Goal: Transaction & Acquisition: Book appointment/travel/reservation

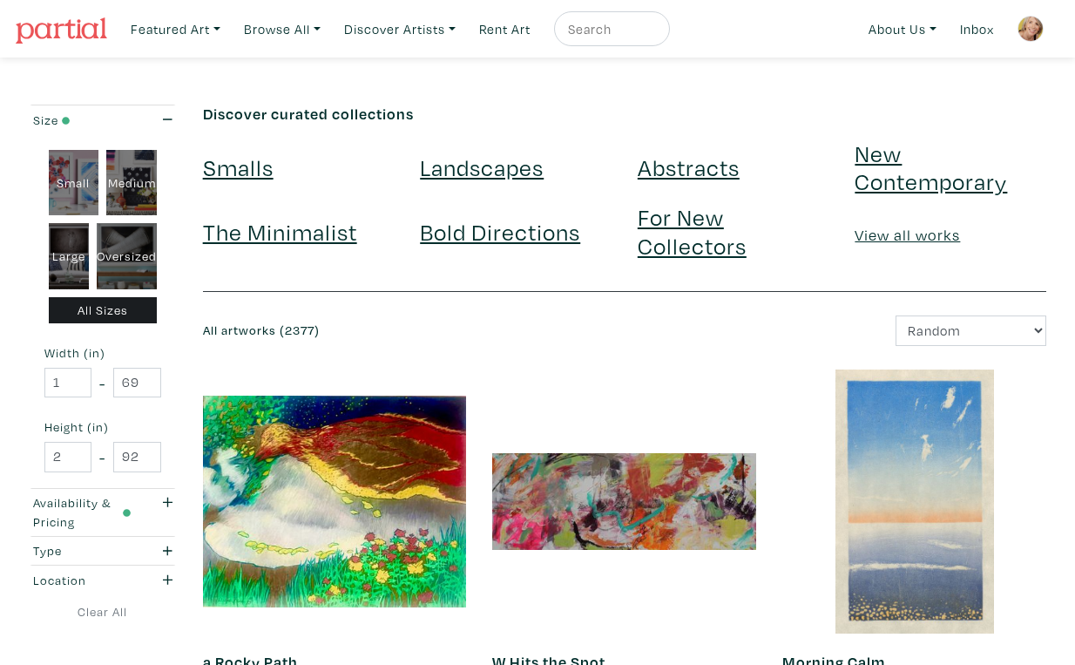
click at [136, 229] on div "Oversized" at bounding box center [127, 256] width 60 height 66
type input "48"
type input "400"
type input "48"
type input "121"
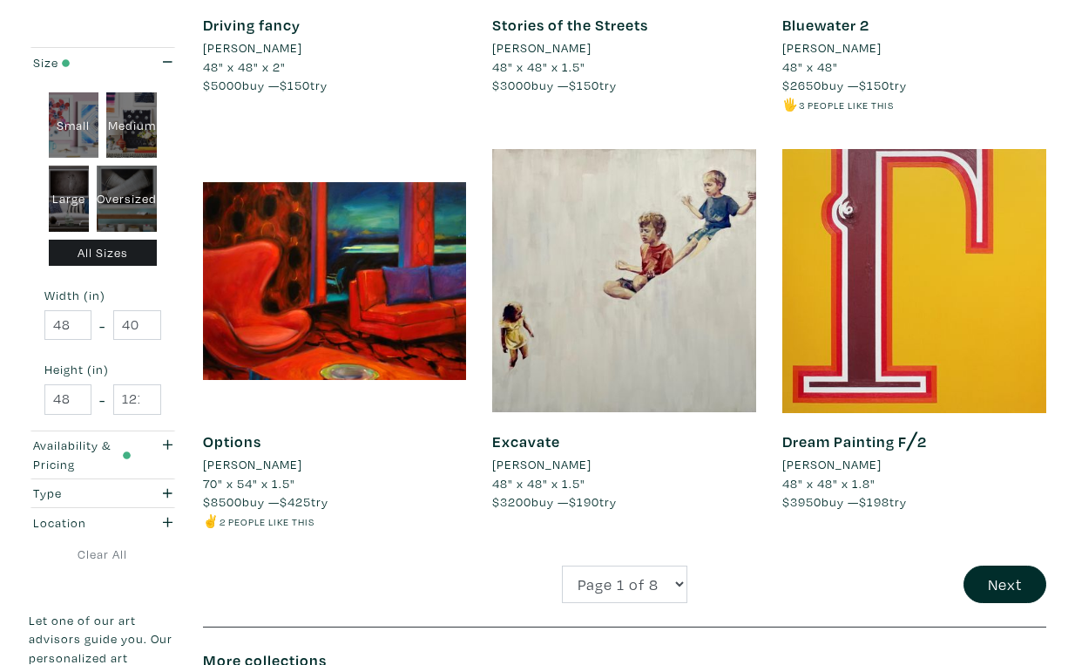
scroll to position [3144, 0]
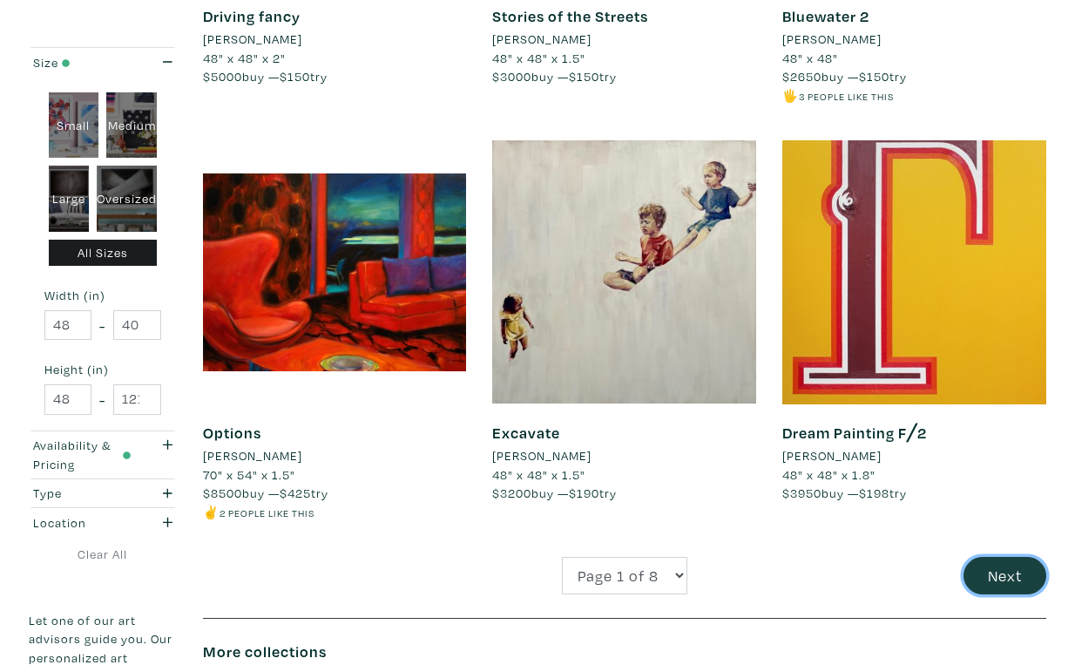
click at [998, 557] on button "Next" at bounding box center [1005, 575] width 83 height 37
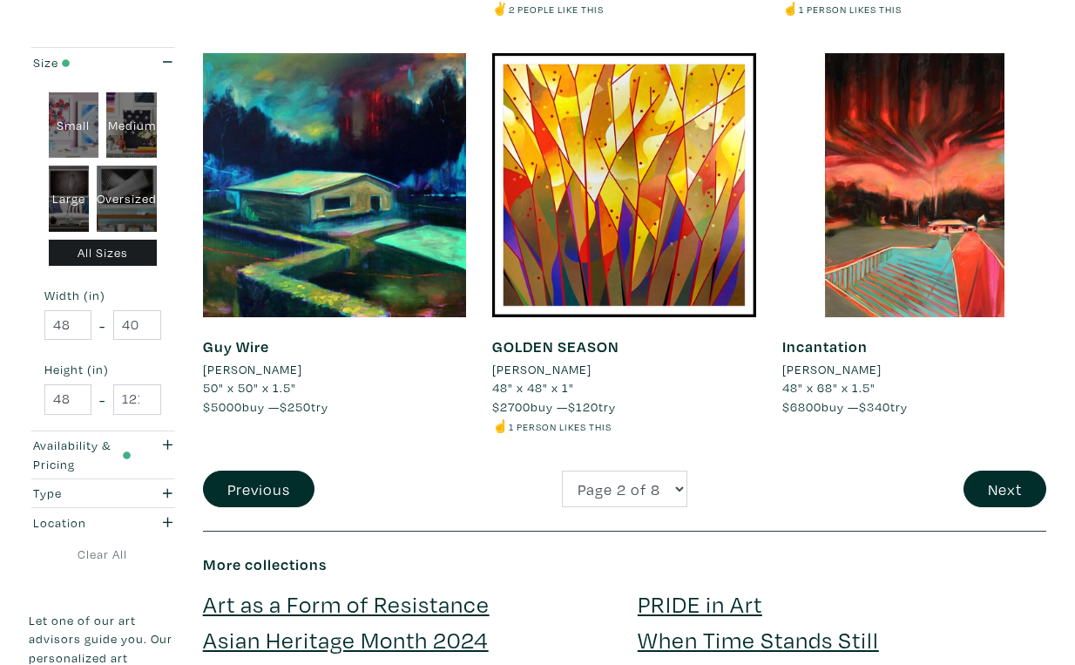
scroll to position [3260, 0]
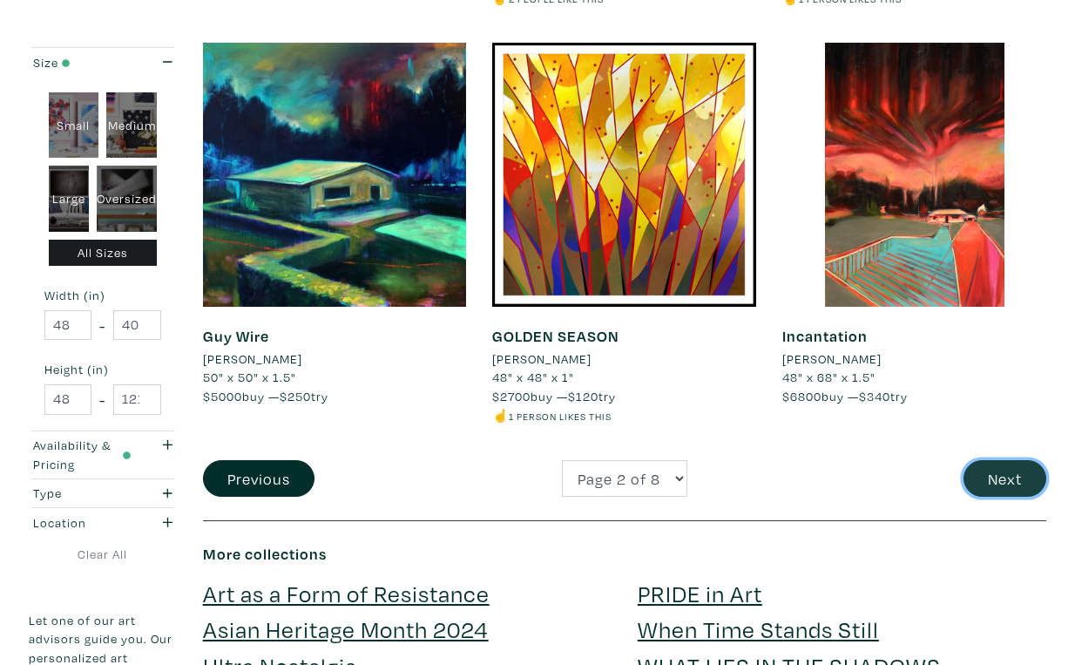
click at [1011, 460] on button "Next" at bounding box center [1005, 478] width 83 height 37
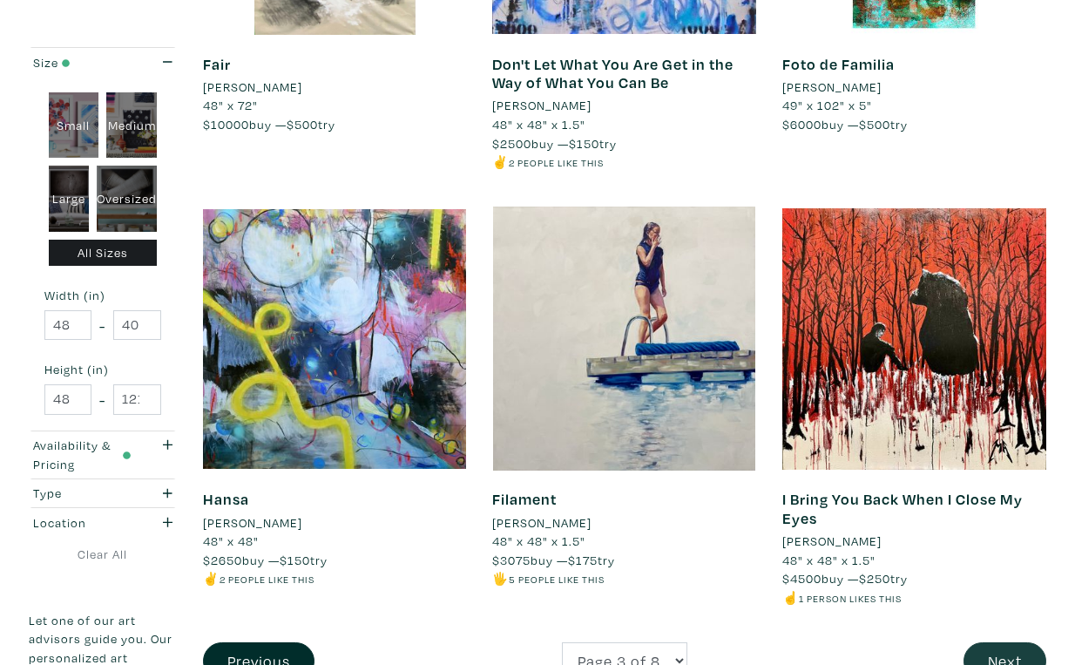
scroll to position [3163, 0]
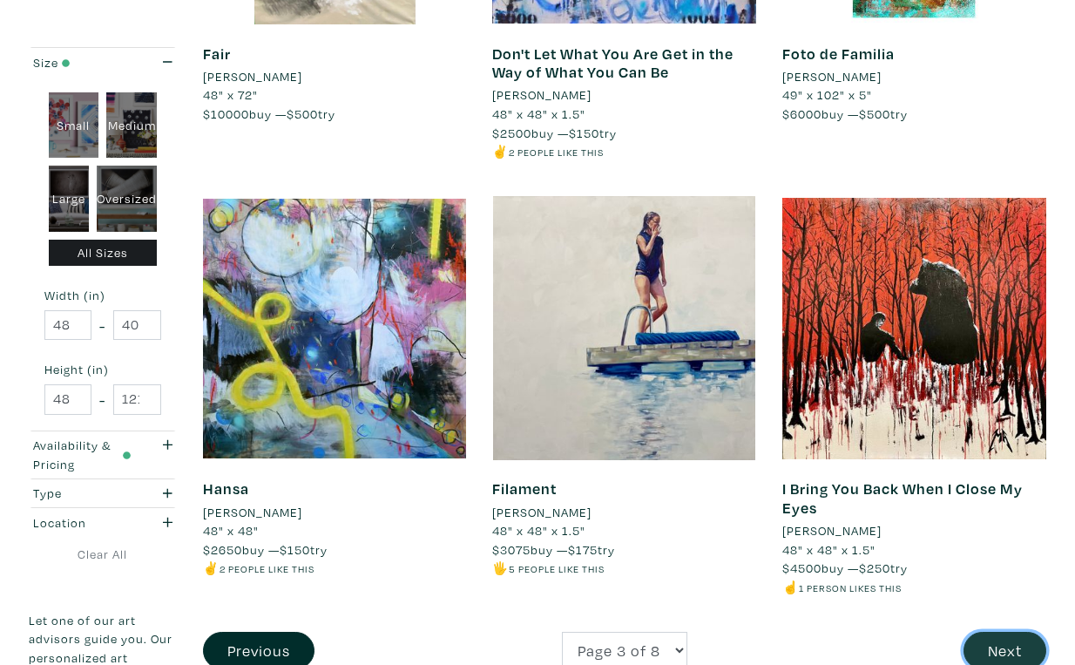
click at [1008, 632] on button "Next" at bounding box center [1005, 650] width 83 height 37
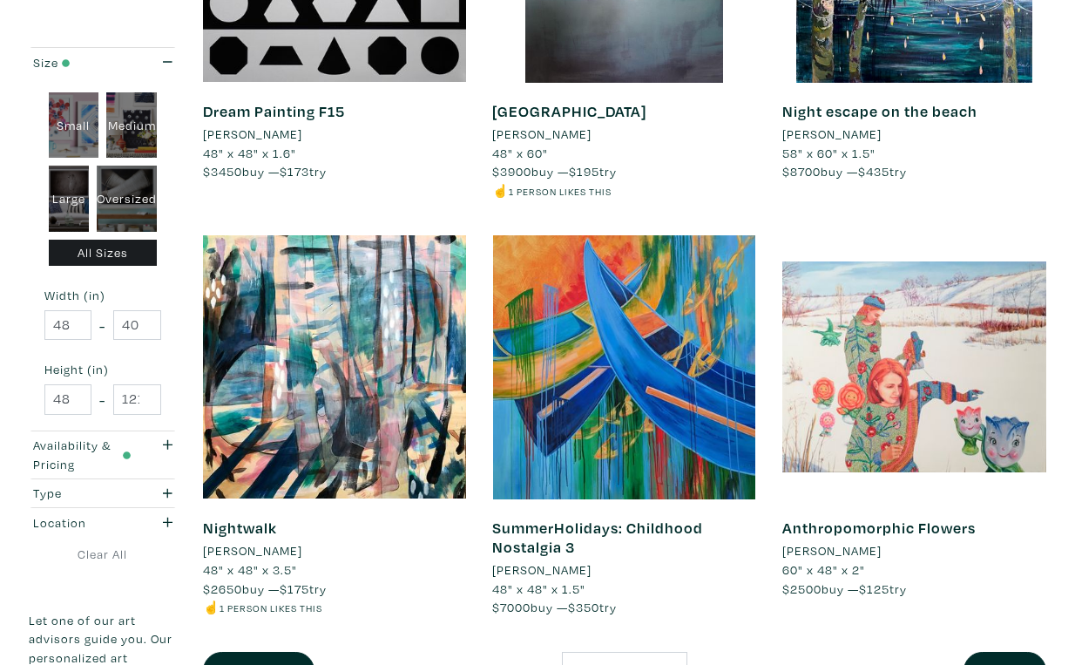
scroll to position [3088, 0]
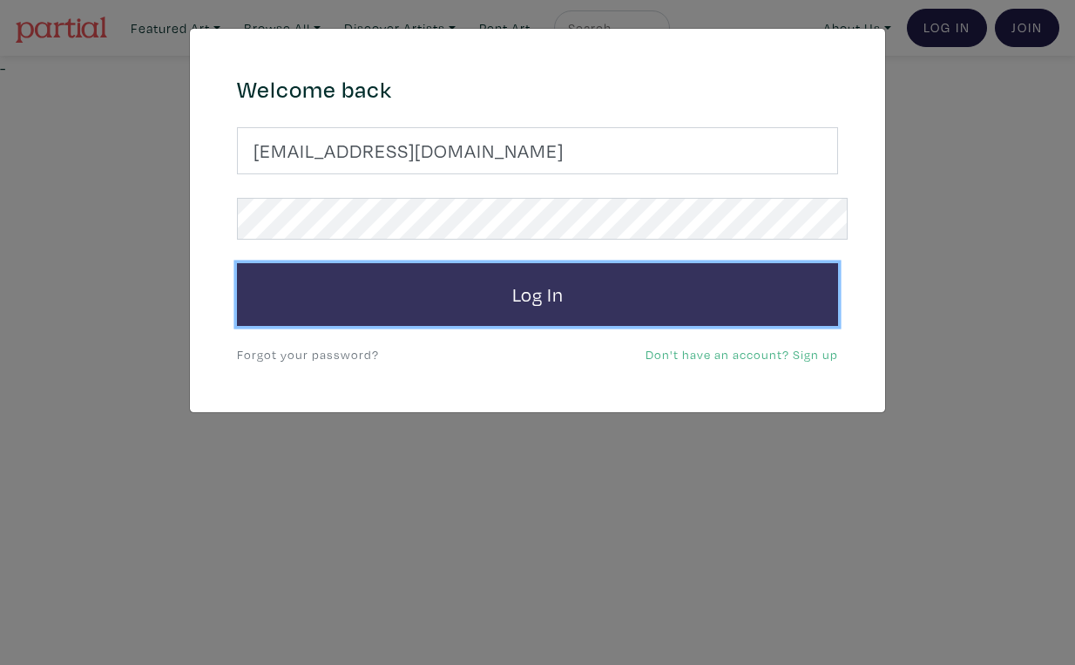
click at [514, 266] on button "Log In" at bounding box center [537, 294] width 601 height 63
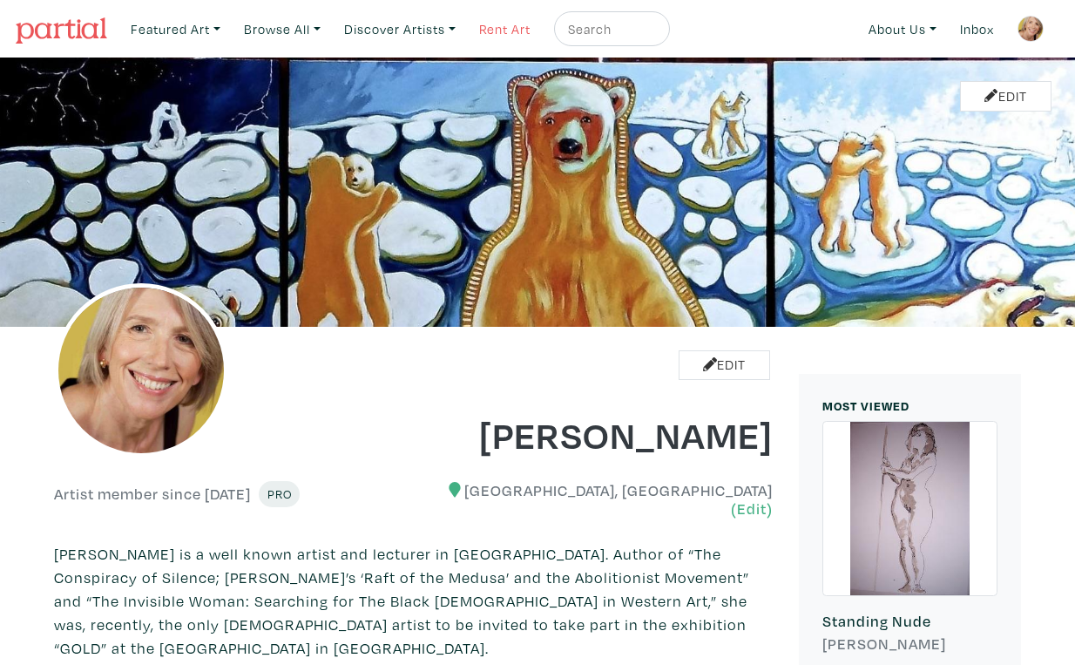
click at [484, 24] on link "Rent Art" at bounding box center [504, 29] width 67 height 36
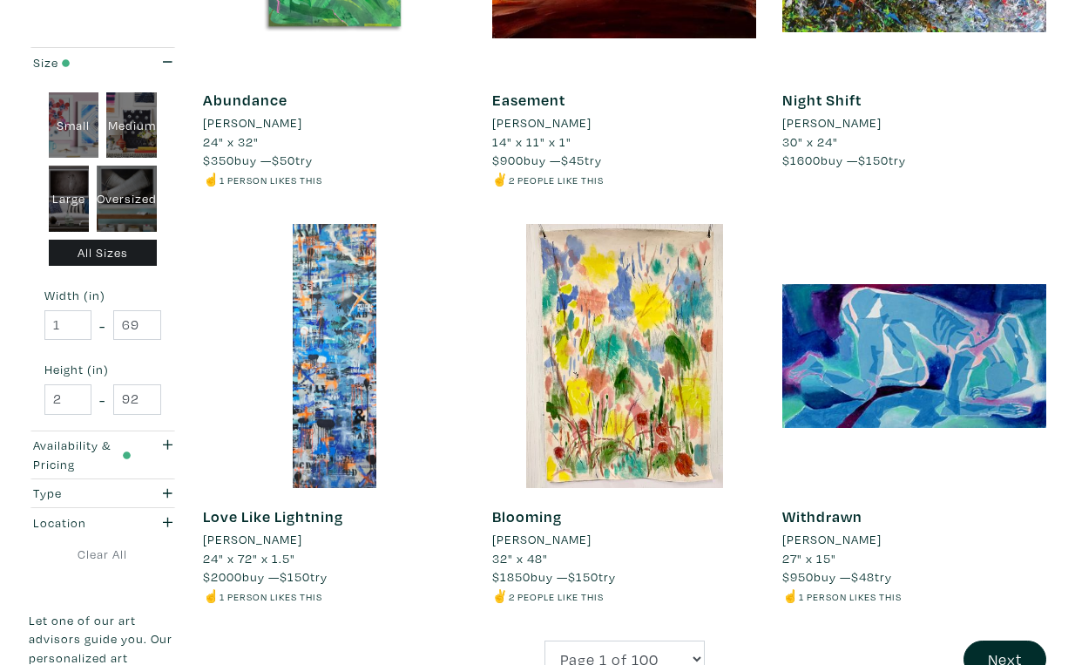
scroll to position [3070, 0]
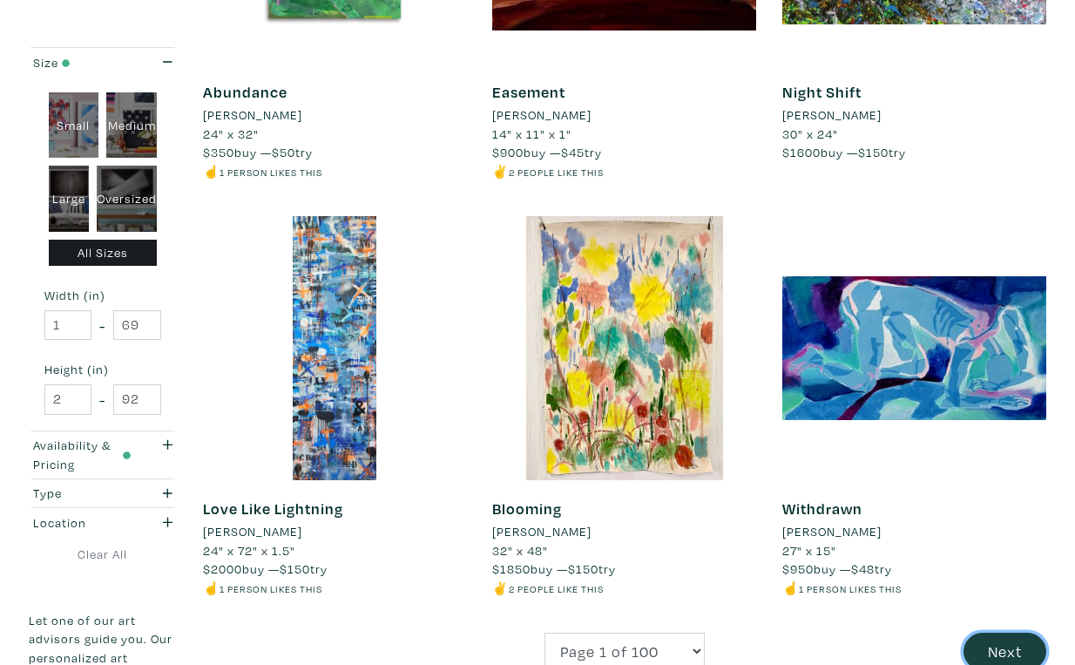
click at [1010, 632] on button "Next" at bounding box center [1005, 650] width 83 height 37
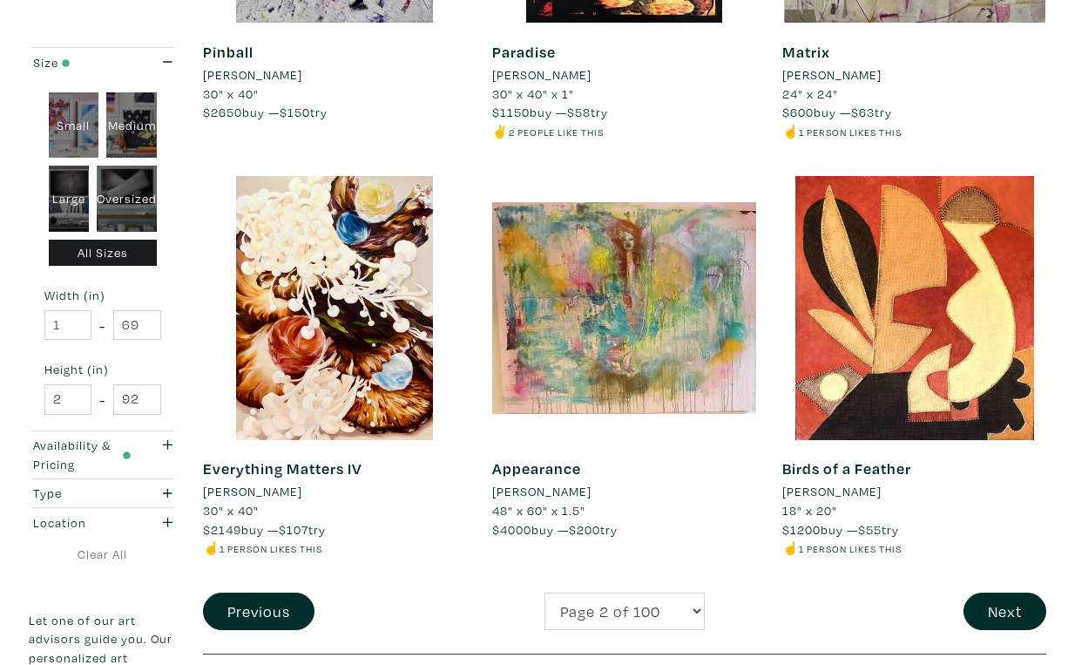
scroll to position [3151, 0]
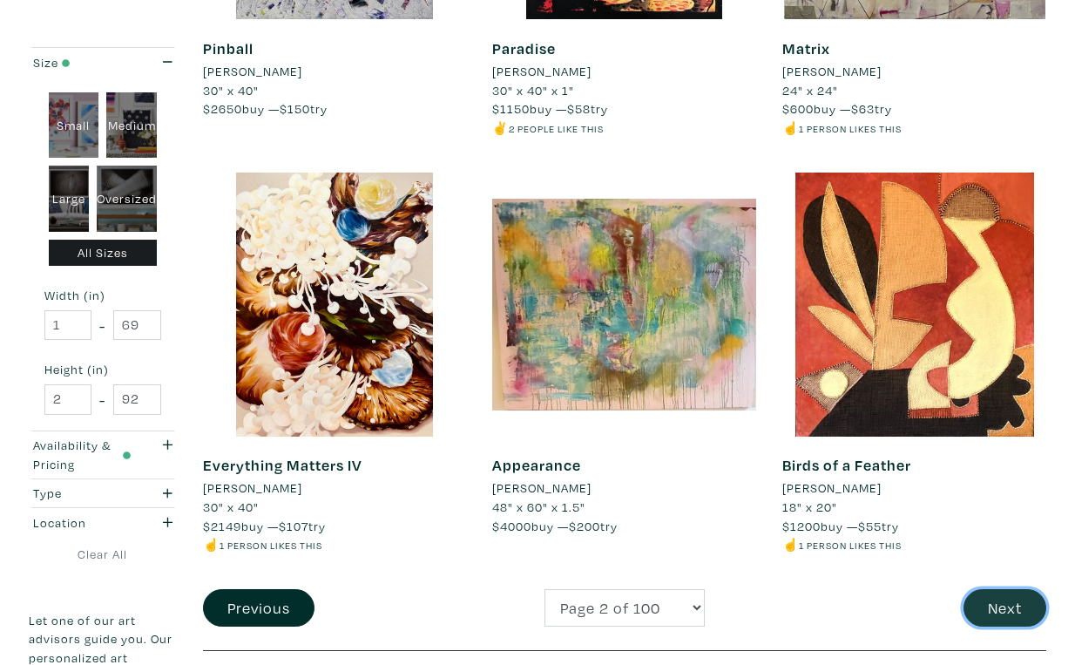
click at [1006, 589] on button "Next" at bounding box center [1005, 607] width 83 height 37
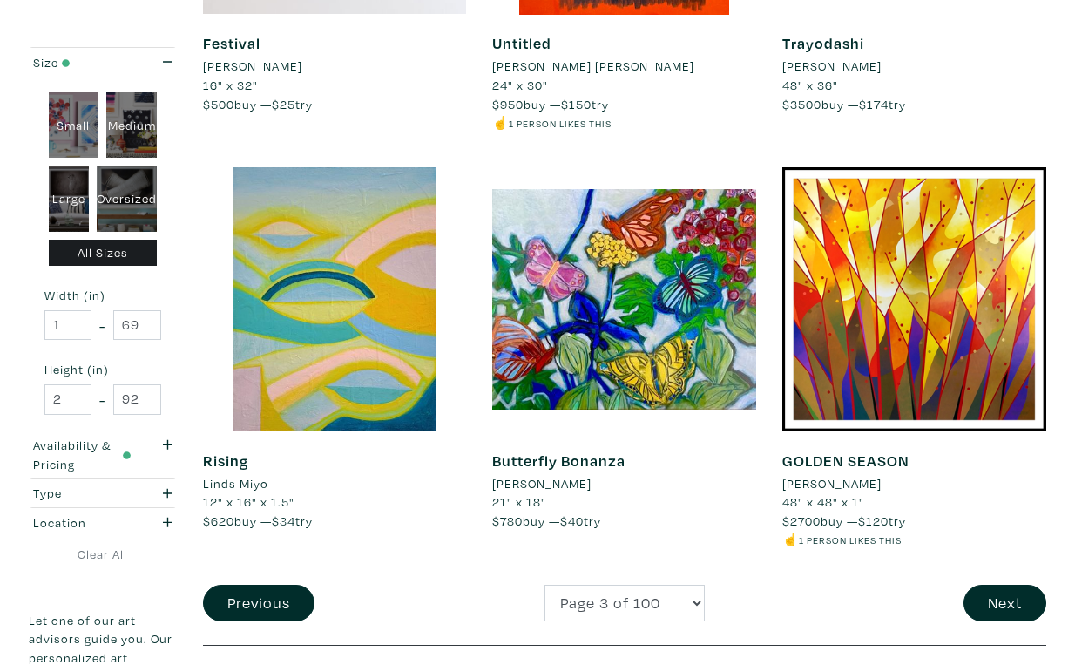
scroll to position [3196, 0]
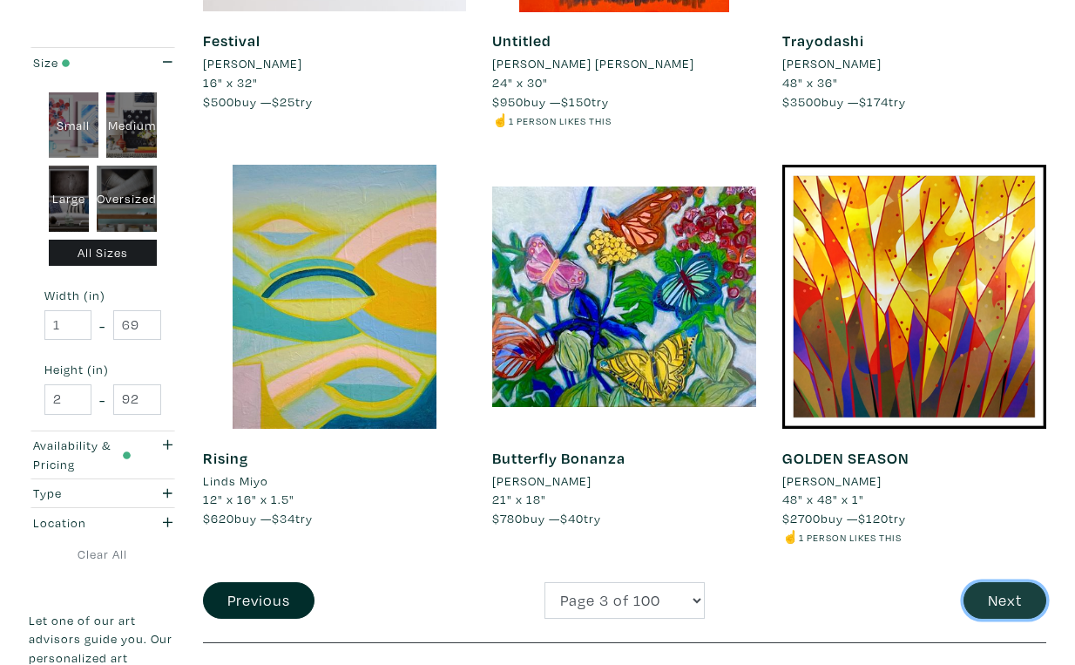
click at [1008, 582] on button "Next" at bounding box center [1005, 600] width 83 height 37
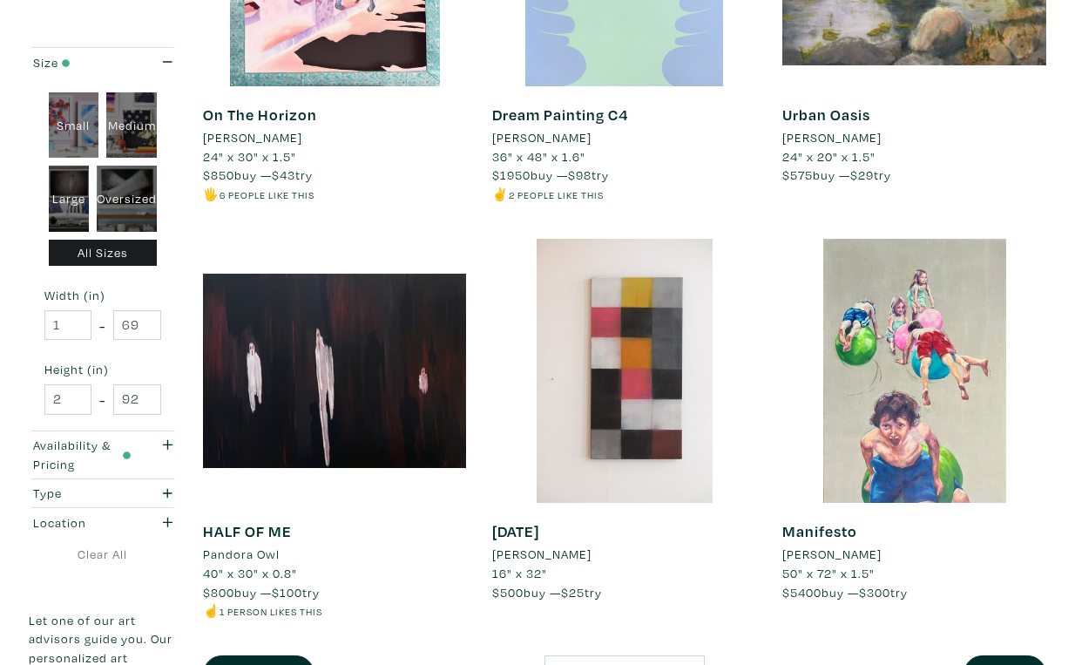
scroll to position [3087, 0]
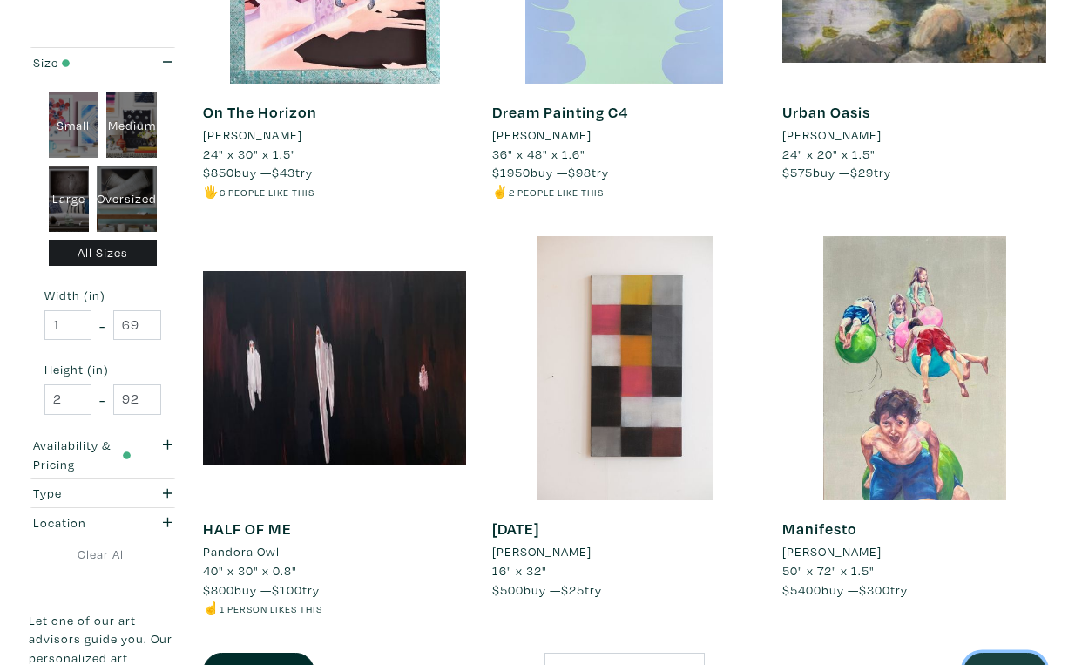
click at [1015, 653] on button "Next" at bounding box center [1005, 671] width 83 height 37
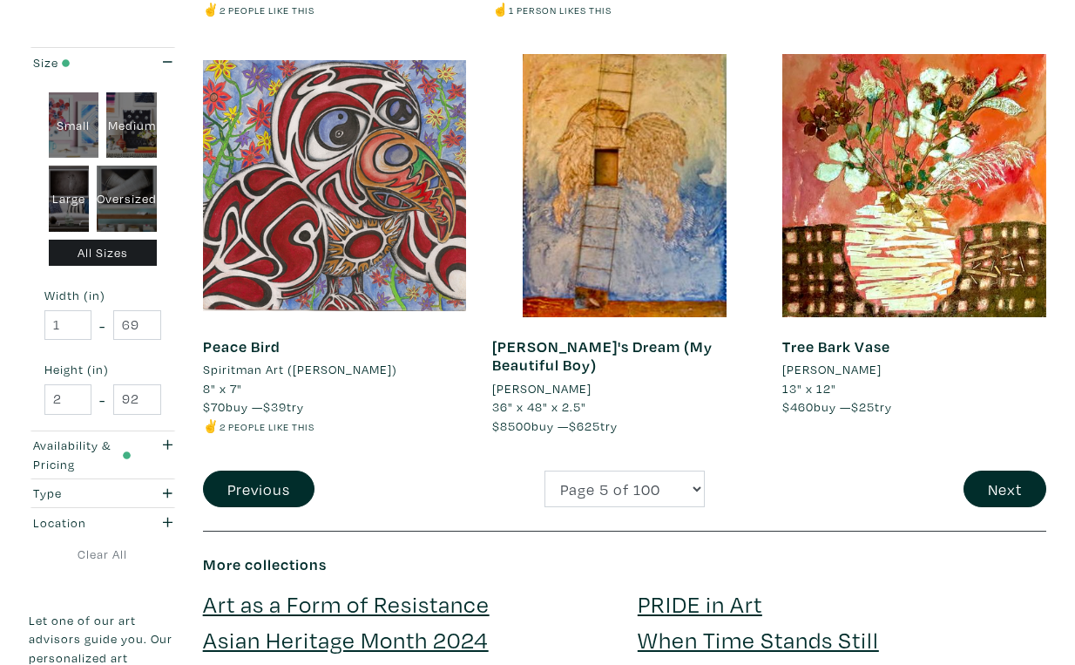
scroll to position [3197, 0]
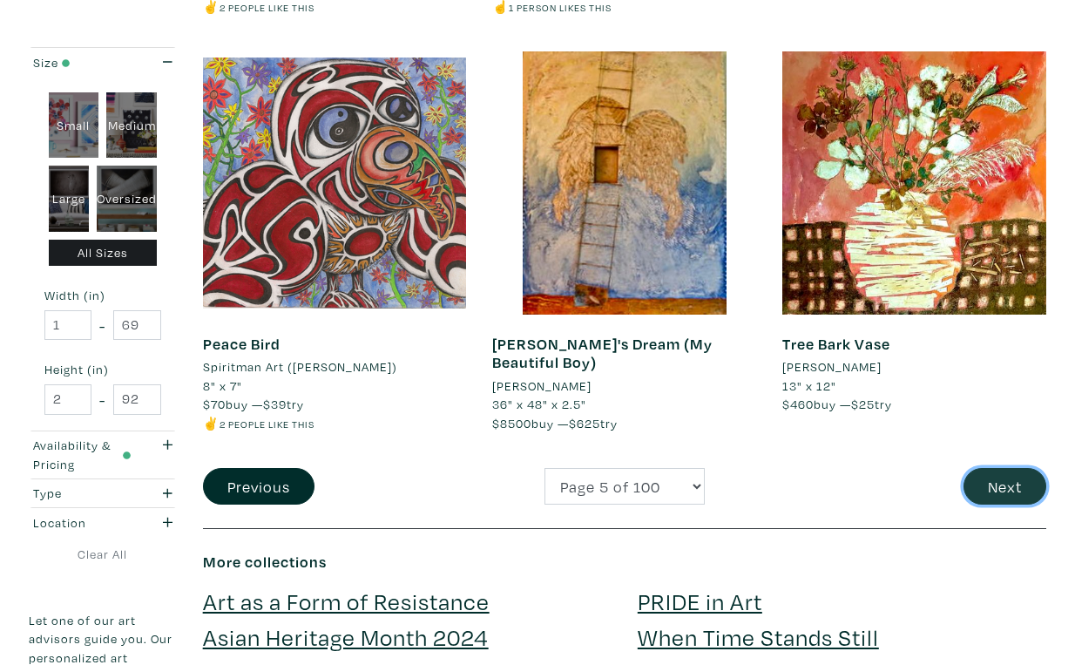
click at [1012, 468] on button "Next" at bounding box center [1005, 486] width 83 height 37
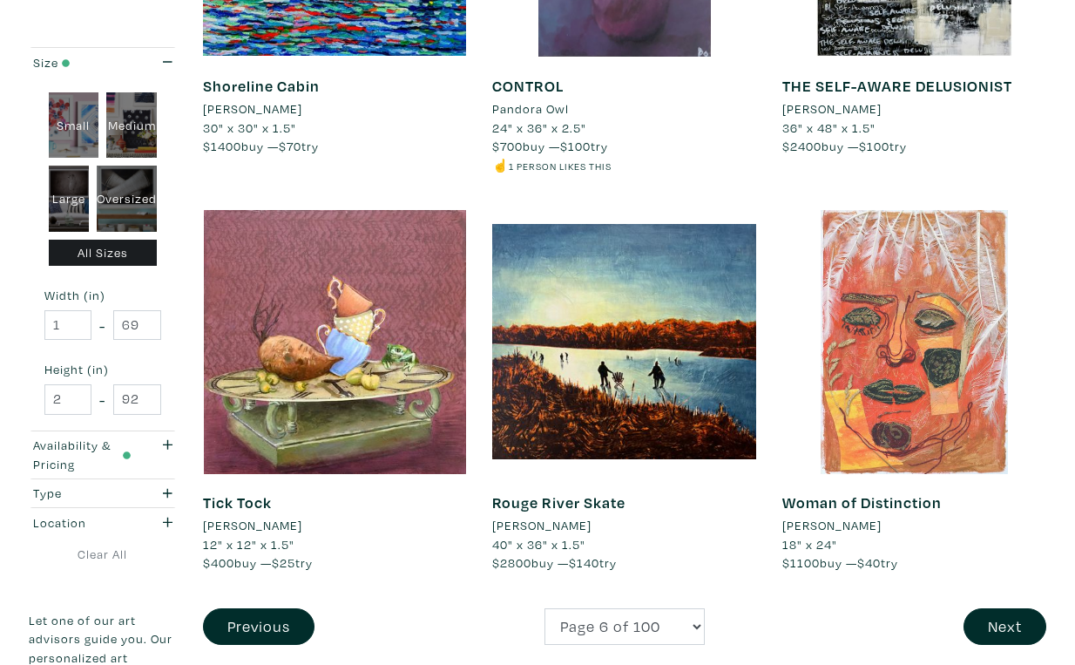
scroll to position [3078, 0]
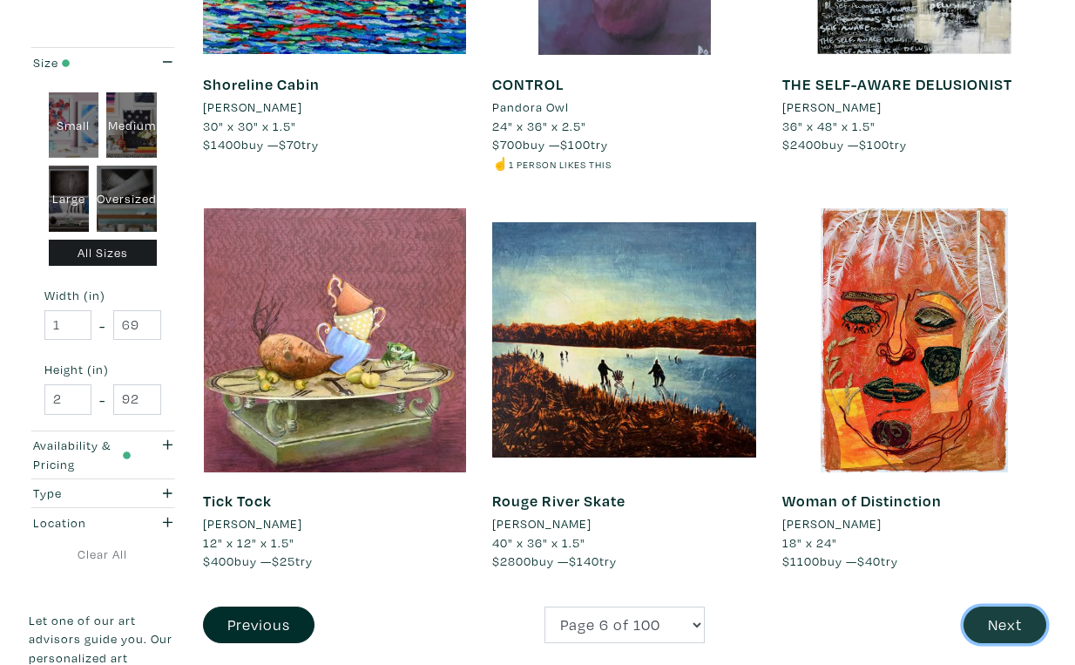
click at [1014, 606] on button "Next" at bounding box center [1005, 624] width 83 height 37
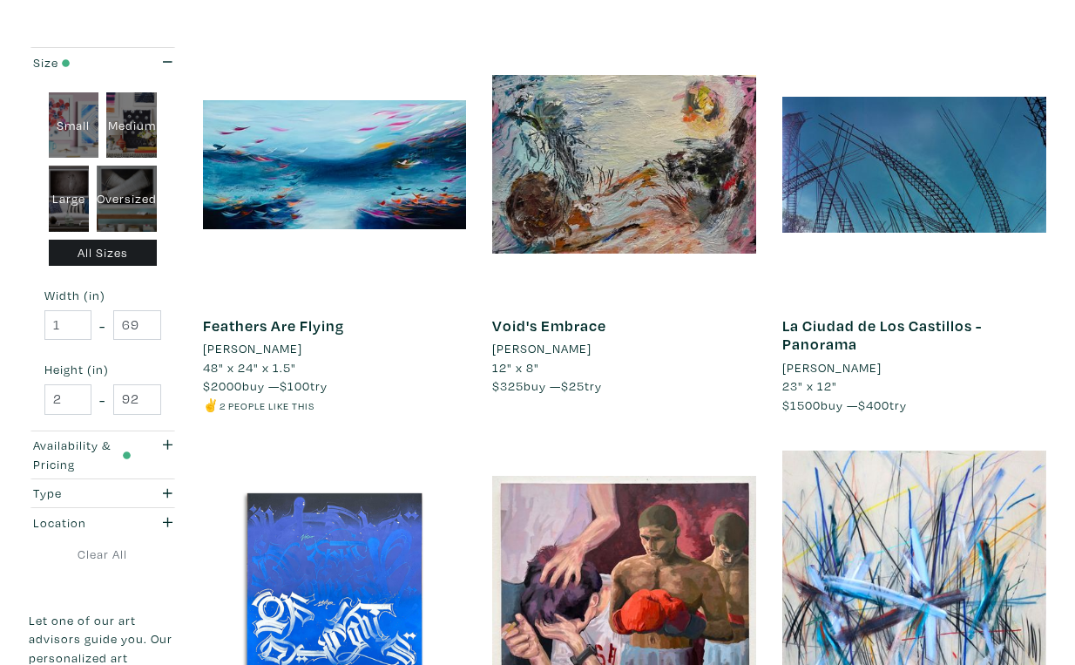
scroll to position [2908, 0]
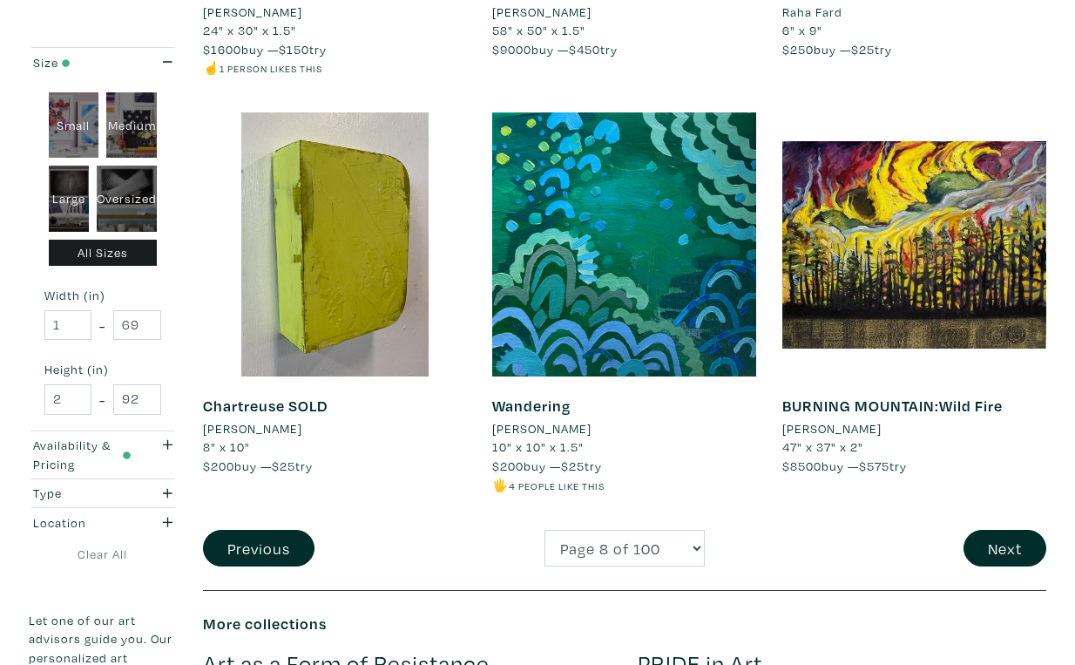
scroll to position [3194, 0]
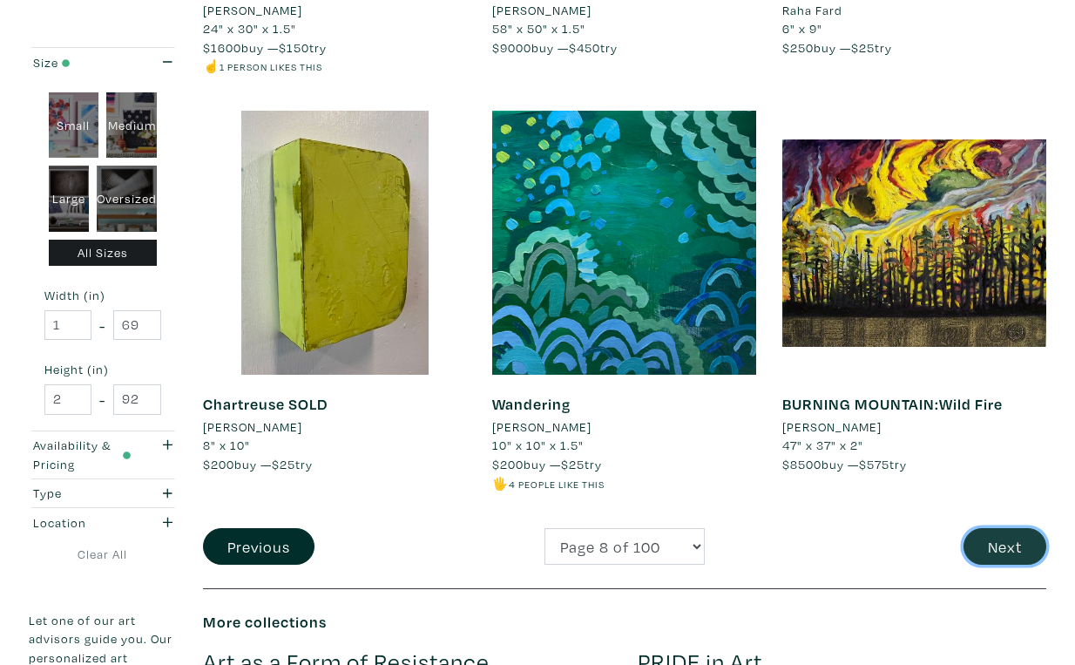
click at [1018, 528] on button "Next" at bounding box center [1005, 546] width 83 height 37
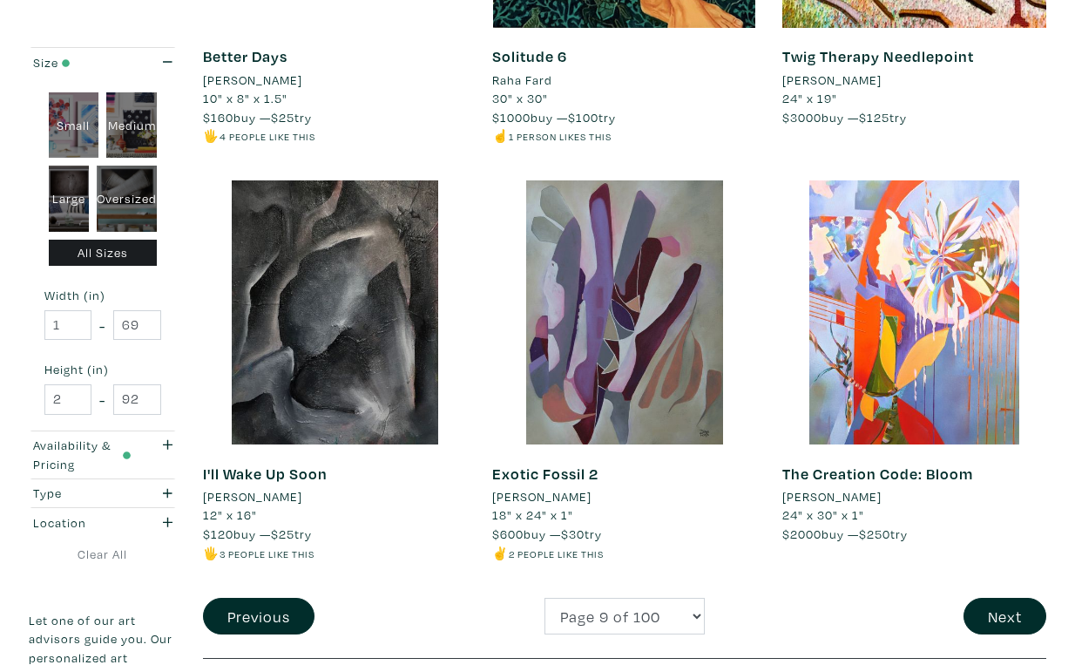
scroll to position [3145, 0]
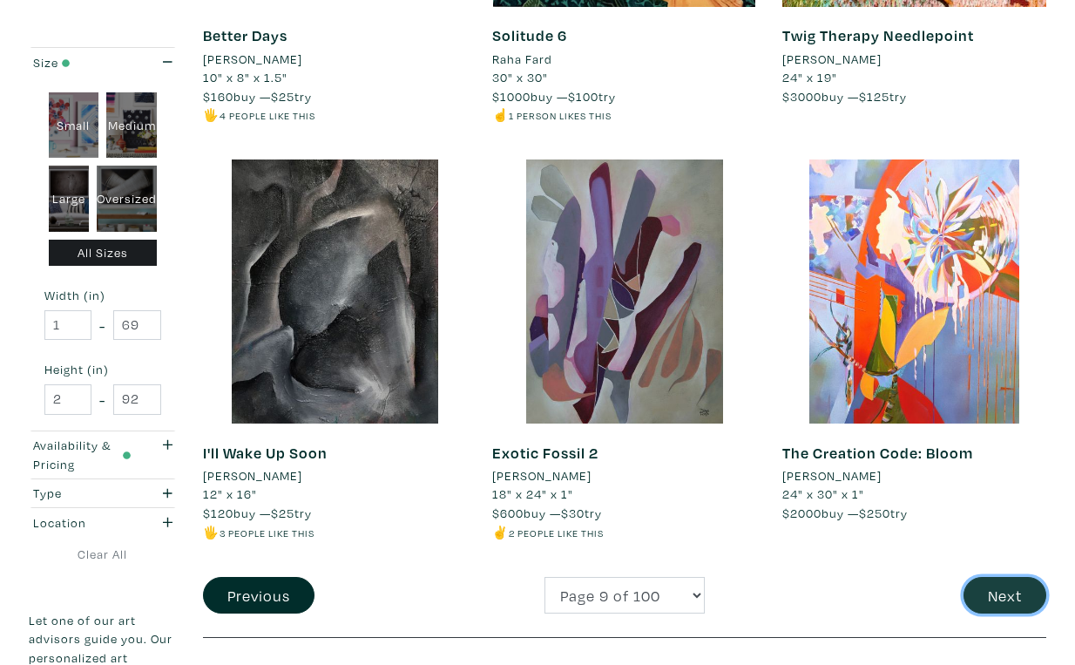
click at [1006, 577] on button "Next" at bounding box center [1005, 595] width 83 height 37
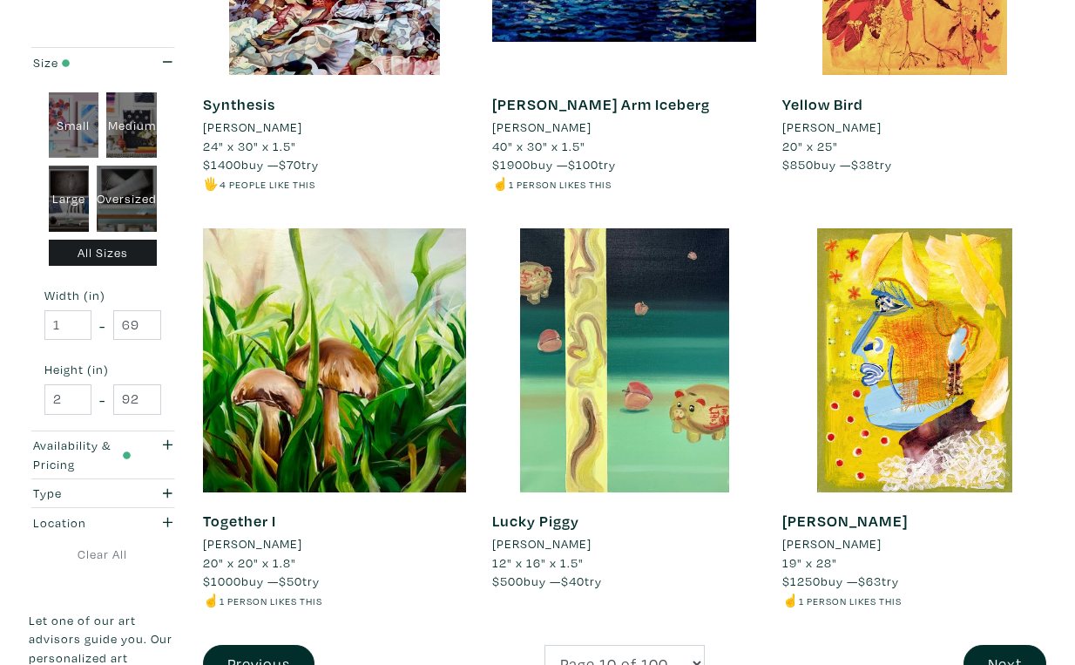
scroll to position [3060, 0]
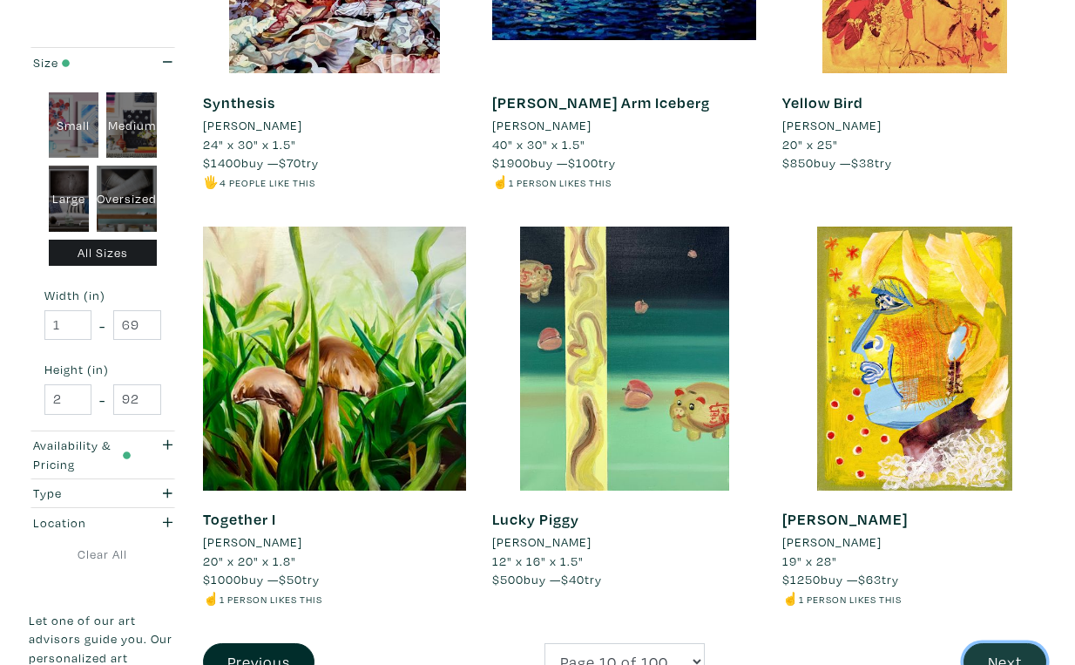
click at [1012, 643] on button "Next" at bounding box center [1005, 661] width 83 height 37
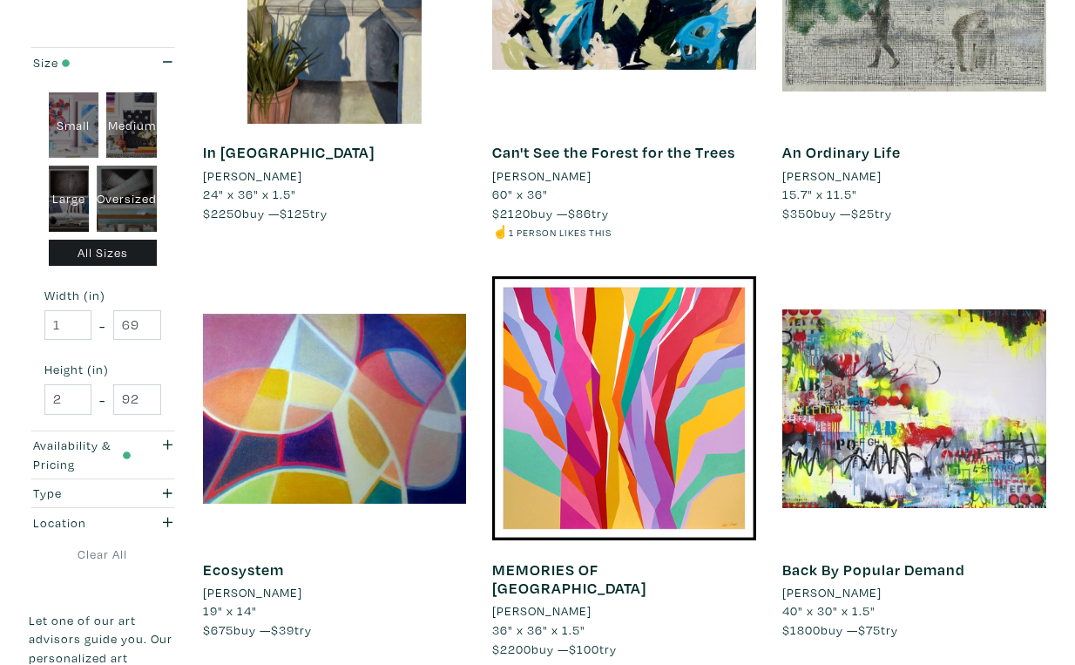
scroll to position [3052, 0]
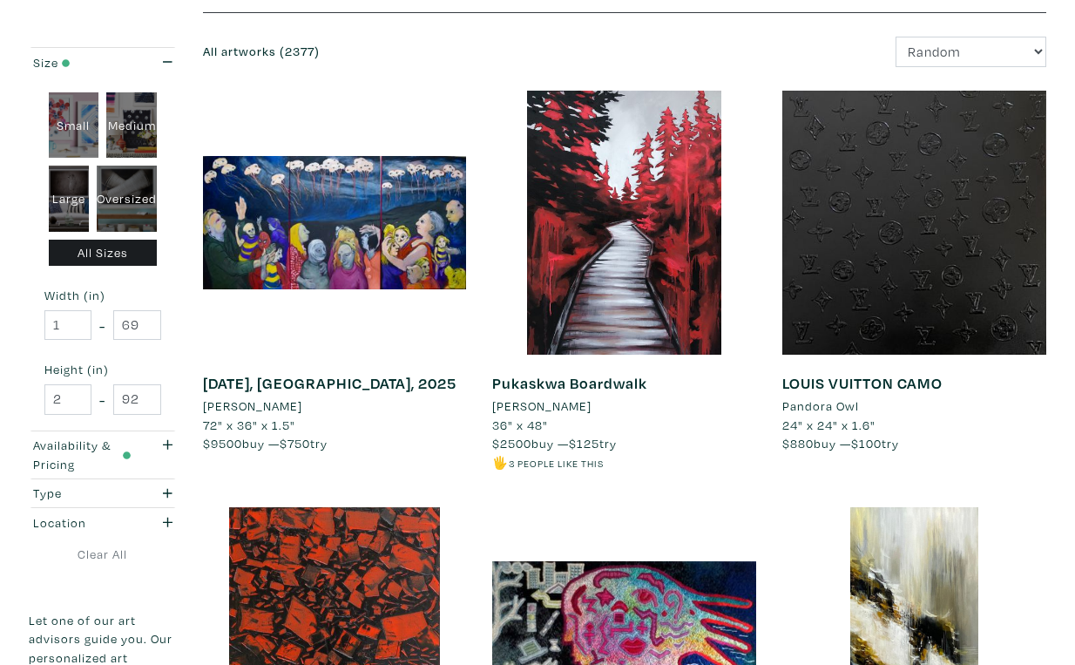
scroll to position [281, 0]
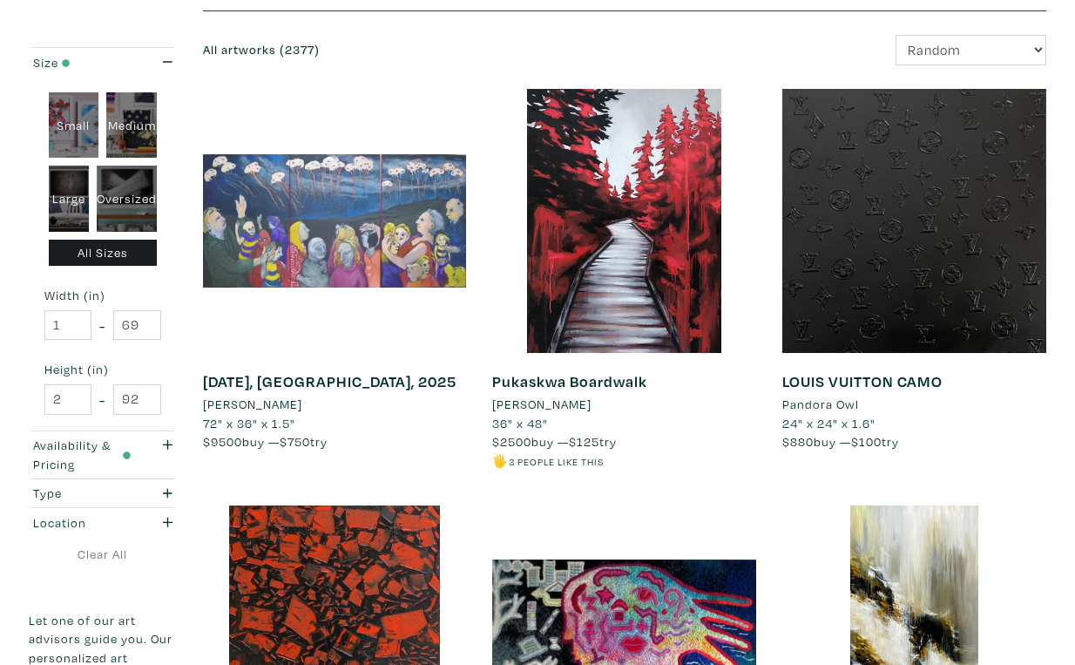
click at [393, 115] on div at bounding box center [335, 221] width 264 height 264
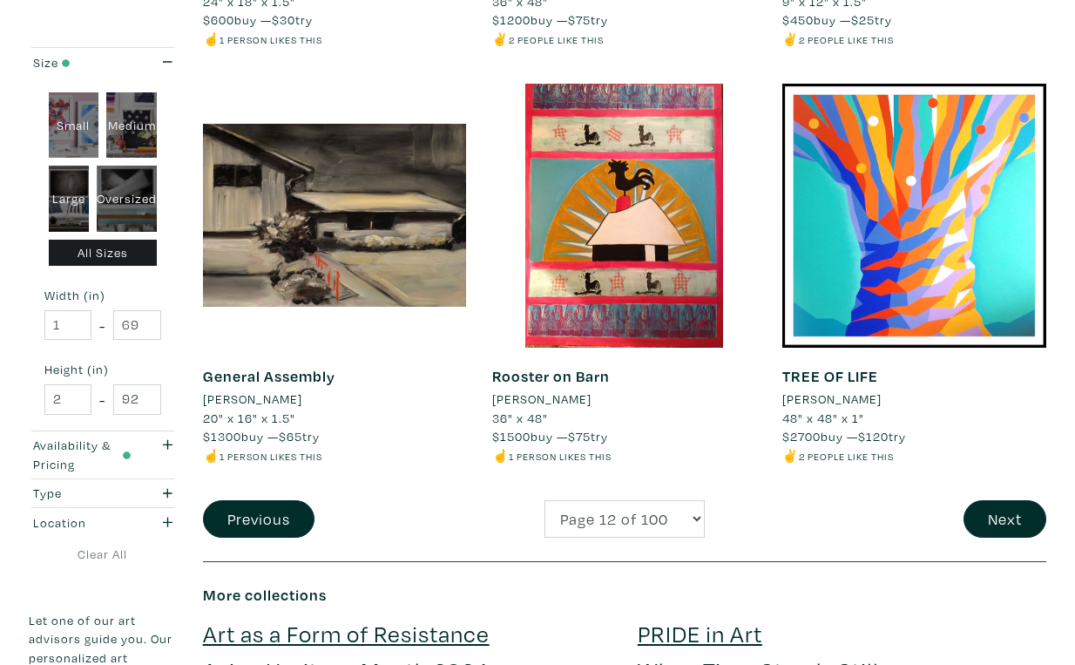
scroll to position [3202, 0]
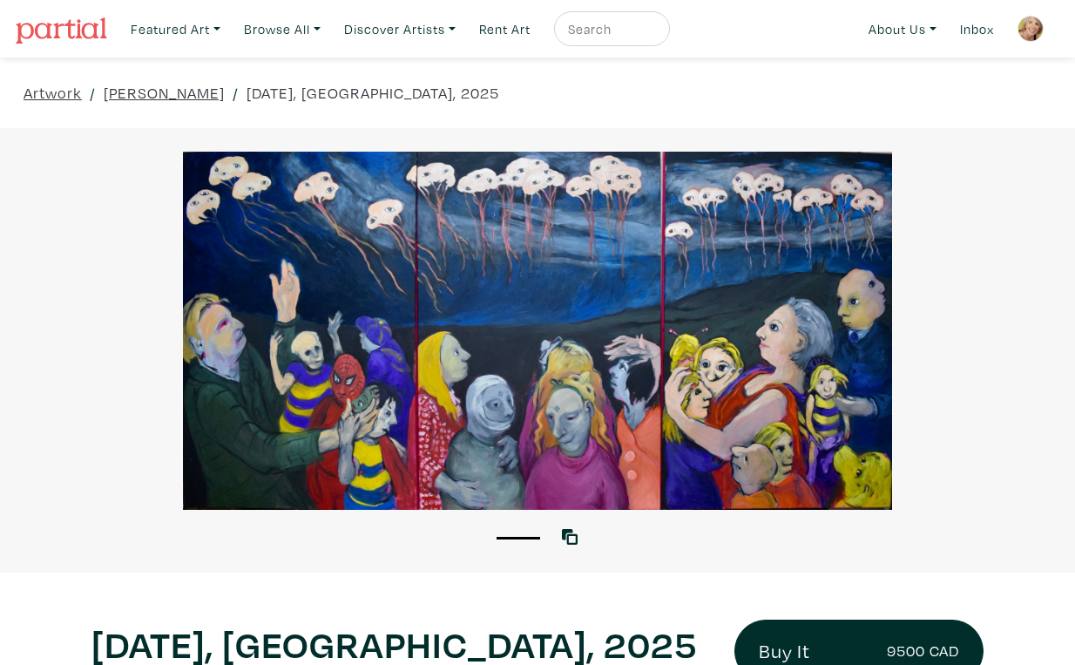
click at [980, 314] on div at bounding box center [537, 331] width 1075 height 358
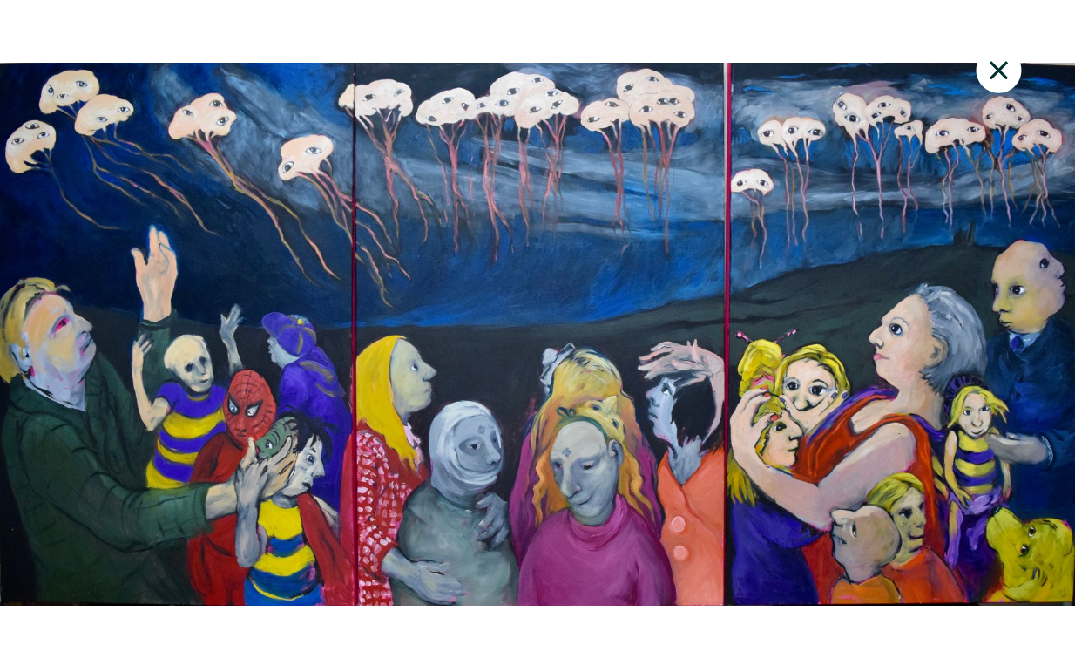
scroll to position [51, 0]
click at [774, 484] on div at bounding box center [537, 335] width 1075 height 622
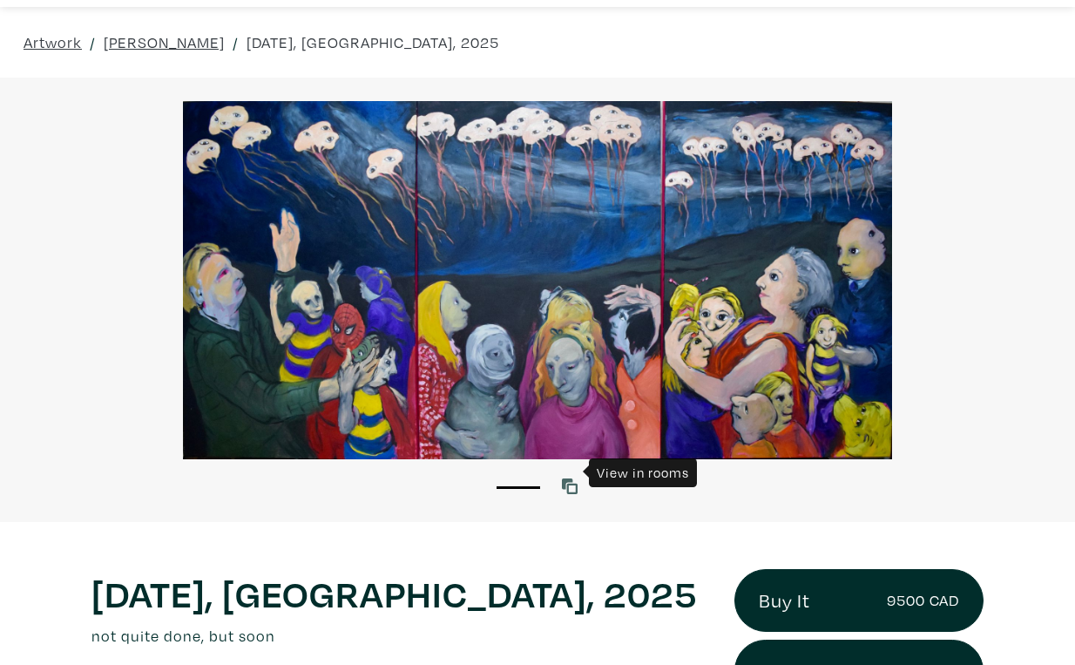
click at [573, 478] on icon at bounding box center [570, 486] width 16 height 16
